Goal: Find specific page/section: Find specific page/section

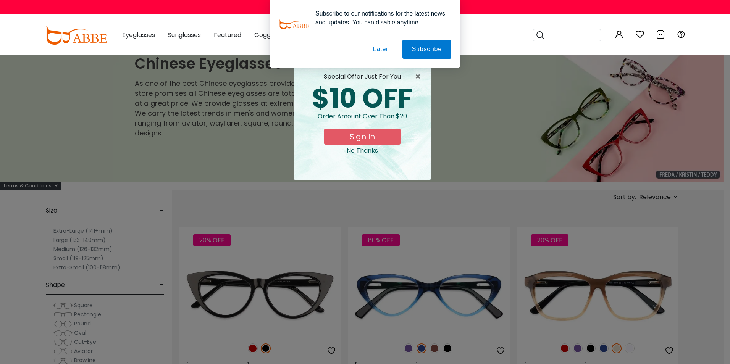
click at [382, 48] on button "Later" at bounding box center [381, 49] width 34 height 19
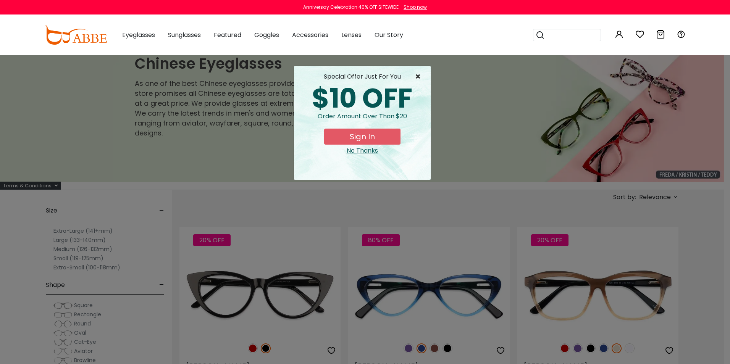
click at [418, 75] on span "×" at bounding box center [420, 76] width 10 height 9
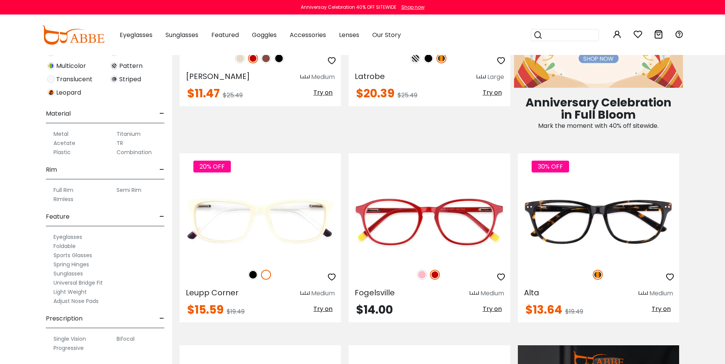
scroll to position [497, 0]
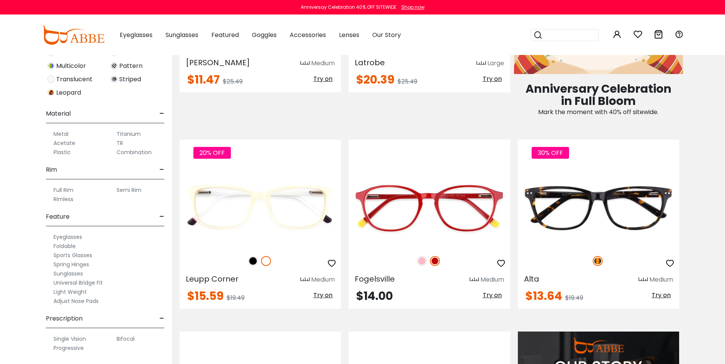
click at [87, 283] on label "Universal Bridge Fit" at bounding box center [77, 283] width 49 height 9
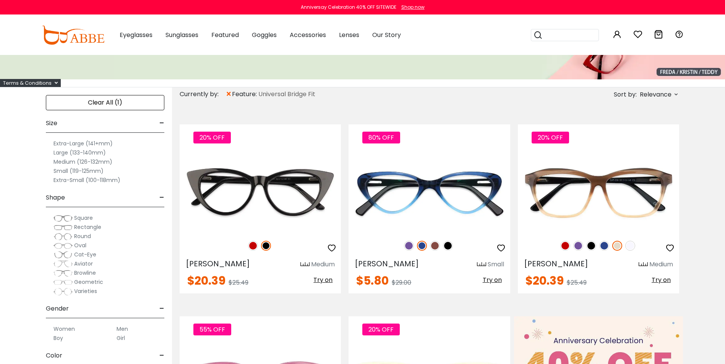
scroll to position [76, 0]
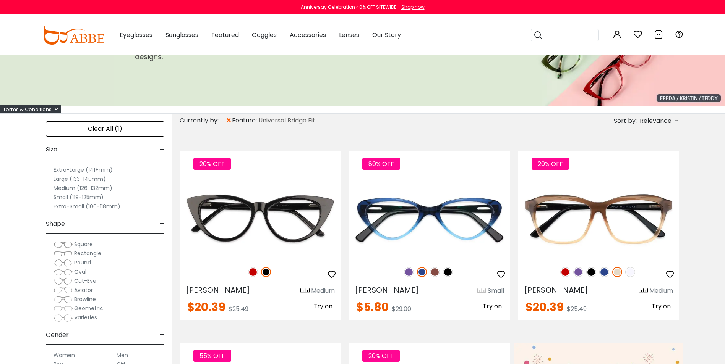
click at [102, 189] on label "Medium (126-132mm)" at bounding box center [82, 188] width 59 height 9
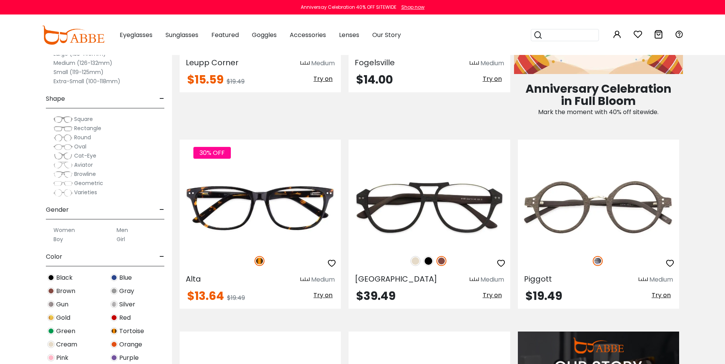
click at [57, 228] on label "Women" at bounding box center [63, 230] width 21 height 9
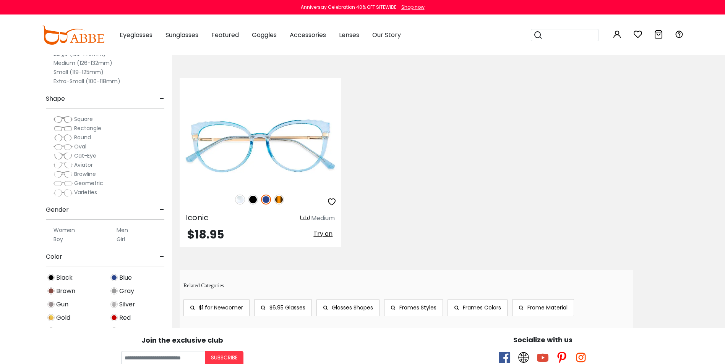
scroll to position [2636, 0]
